Goal: Task Accomplishment & Management: Manage account settings

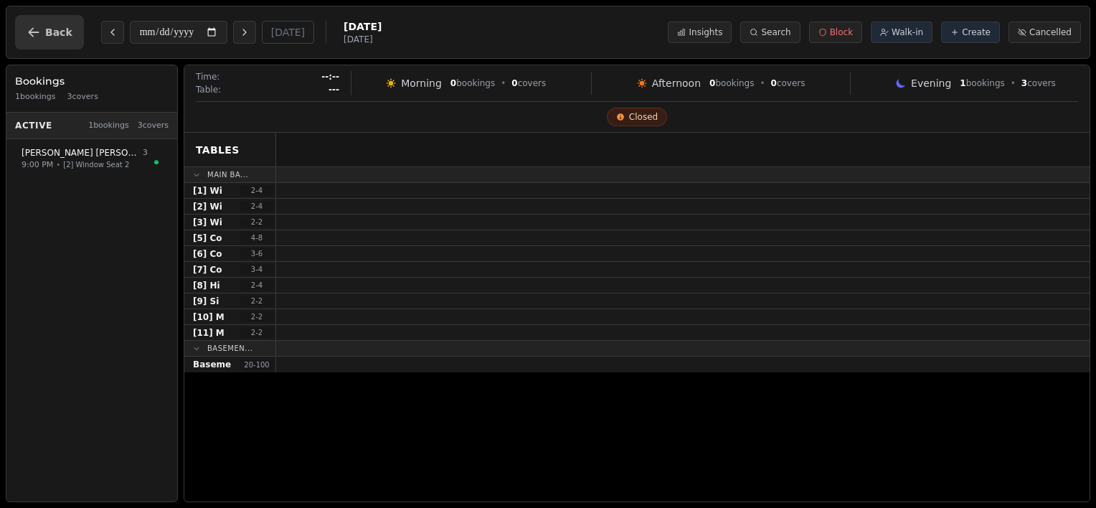
click at [42, 31] on button "Back" at bounding box center [49, 32] width 69 height 34
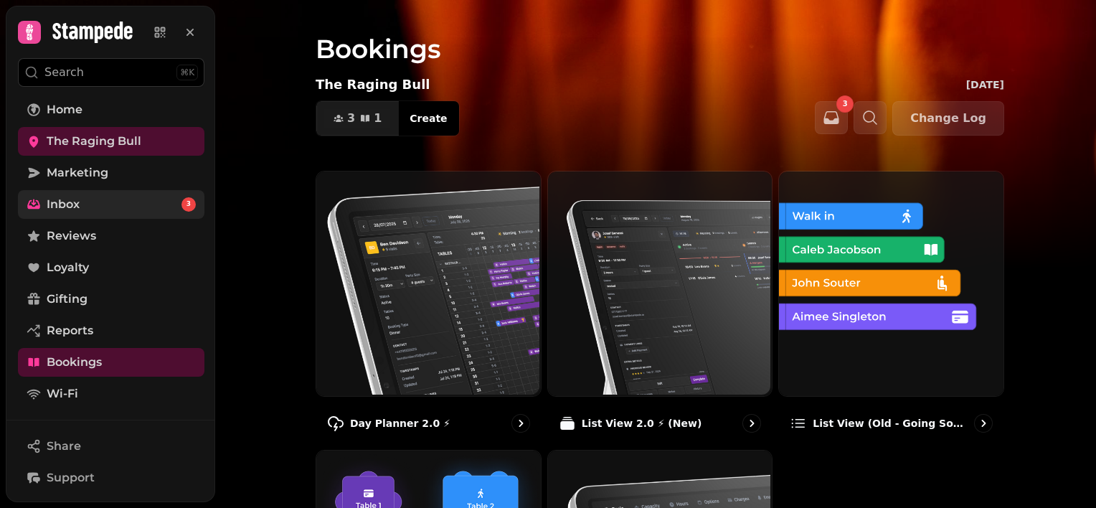
click at [156, 199] on link "Inbox 3" at bounding box center [111, 204] width 186 height 29
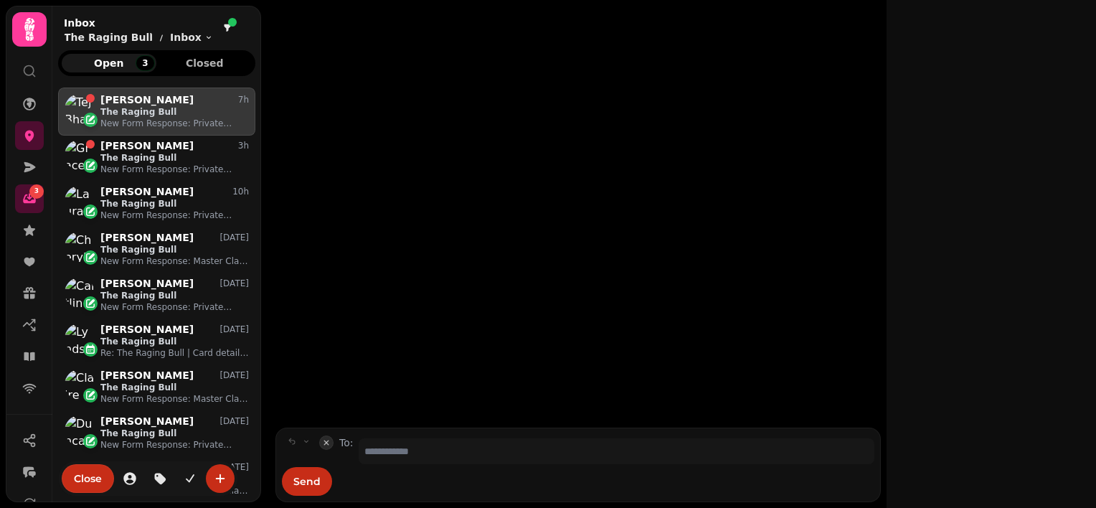
scroll to position [397, 186]
